Goal: Task Accomplishment & Management: Complete application form

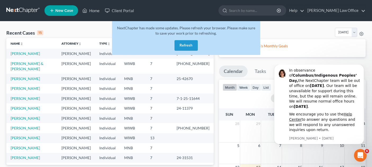
click at [192, 44] on button "Refresh" at bounding box center [185, 45] width 23 height 11
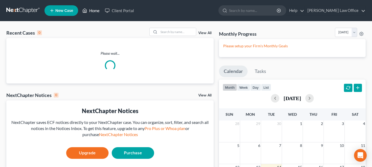
click at [93, 11] on link "Home" at bounding box center [91, 11] width 22 height 10
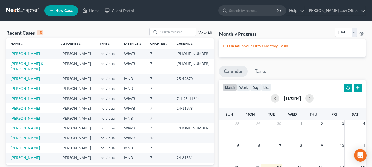
click at [62, 14] on link "New Case" at bounding box center [61, 10] width 34 height 11
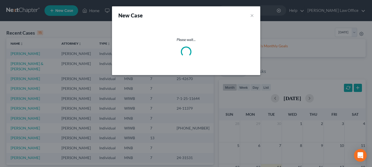
select select "91"
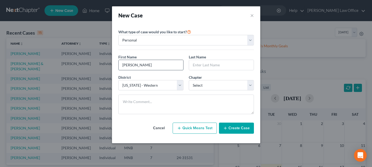
type input "Robynn"
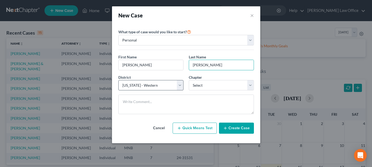
type input "Erdman"
select select "42"
click at [214, 91] on div "District * Select Alabama - Middle Alabama - Northern Alabama - Southern Alaska…" at bounding box center [186, 85] width 141 height 20
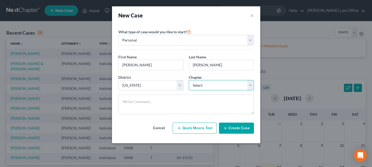
select select "0"
click at [235, 127] on button "Create Case" at bounding box center [236, 128] width 35 height 11
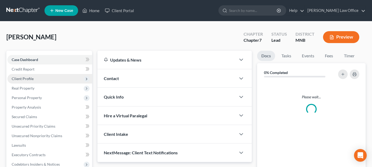
click at [52, 77] on span "Client Profile" at bounding box center [49, 79] width 85 height 10
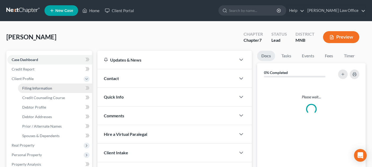
click at [37, 87] on span "Filing Information" at bounding box center [37, 88] width 30 height 4
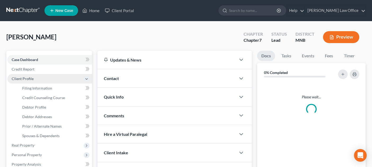
select select "1"
select select "0"
select select "42"
select select "0"
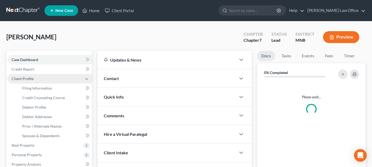
select select "24"
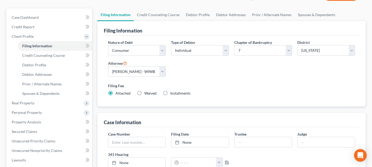
scroll to position [0, 0]
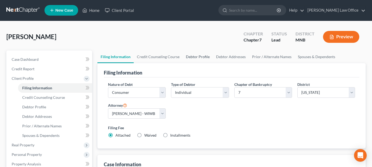
click at [203, 57] on link "Debtor Profile" at bounding box center [197, 57] width 30 height 13
select select "0"
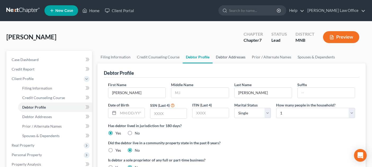
click at [227, 58] on link "Debtor Addresses" at bounding box center [230, 57] width 36 height 13
select select "0"
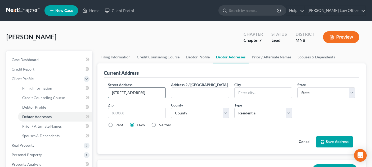
type input "882 Jessamine Ave E"
type input "55106"
type input "Saint Paul"
select select "24"
select select "61"
